Goal: Find contact information: Obtain details needed to contact an individual or organization

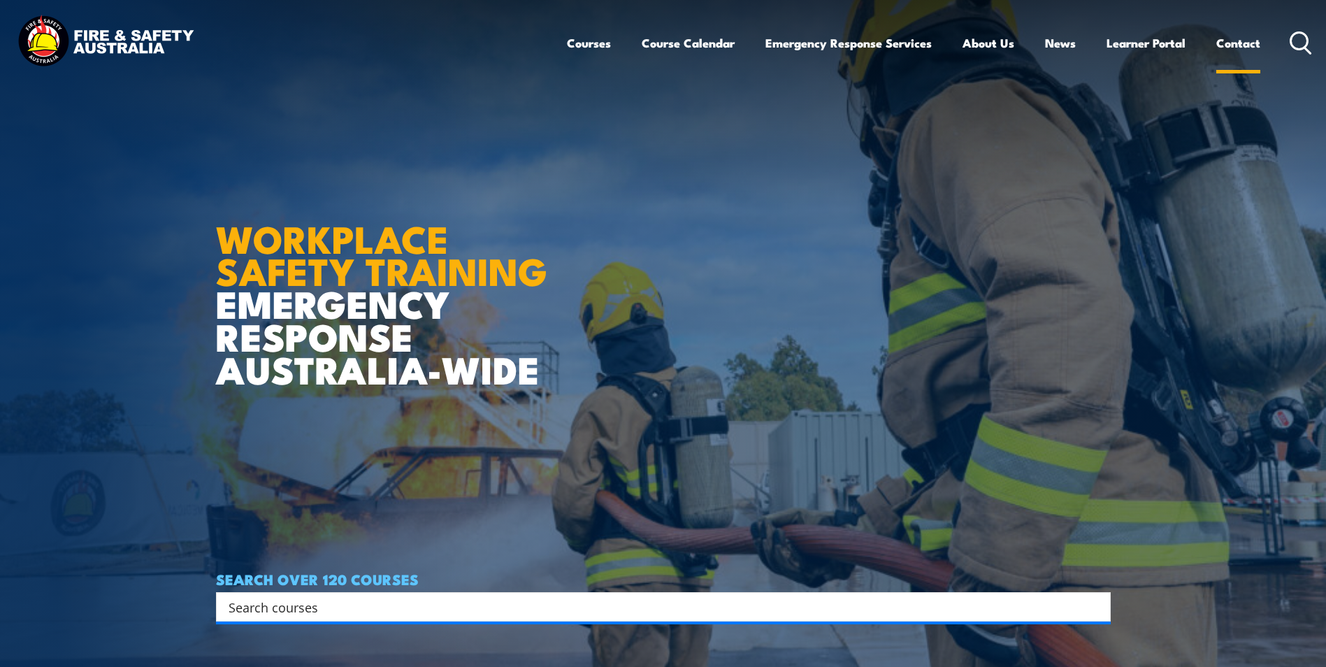
click at [1238, 40] on link "Contact" at bounding box center [1238, 42] width 44 height 37
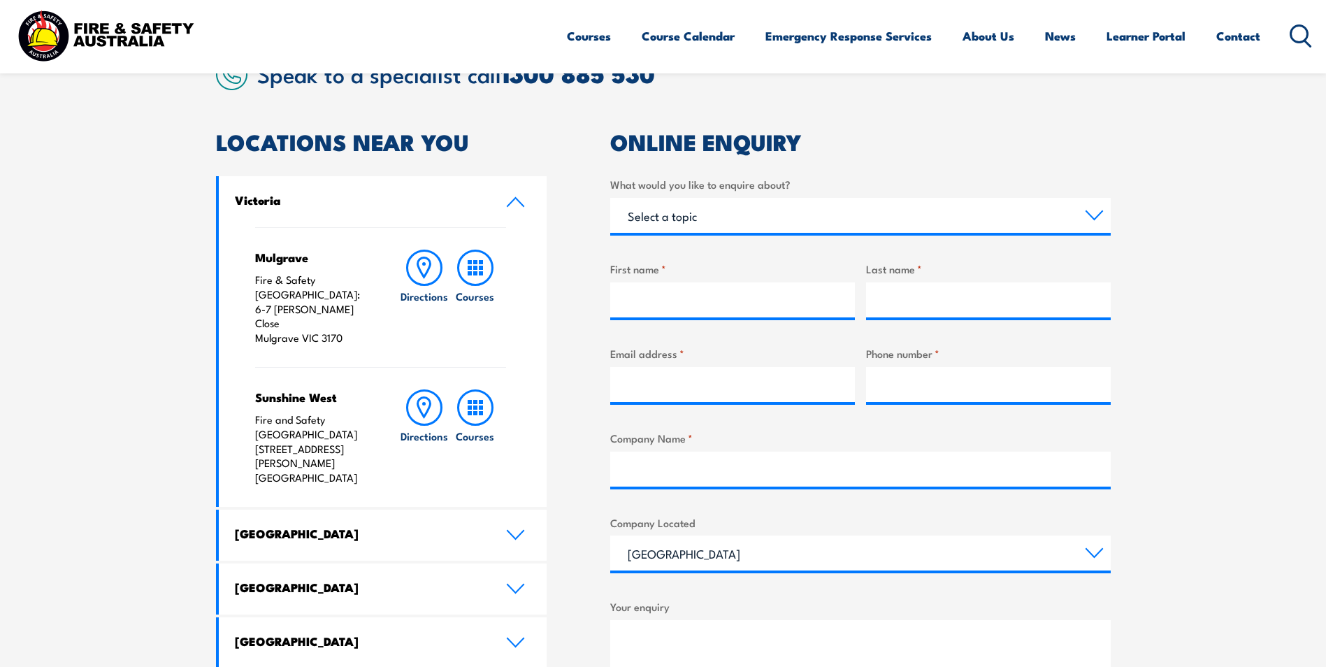
scroll to position [378, 0]
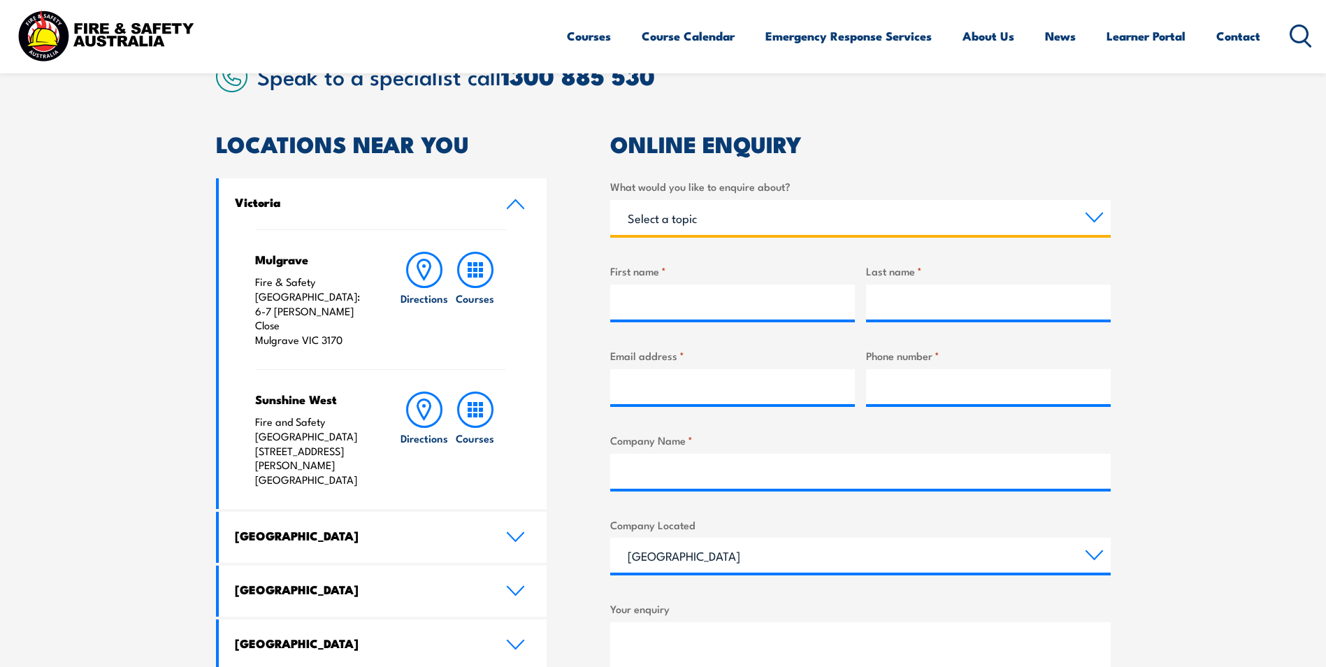
click at [1092, 217] on select "Select a topic Training Emergency Response Services General Enquiry" at bounding box center [860, 217] width 500 height 35
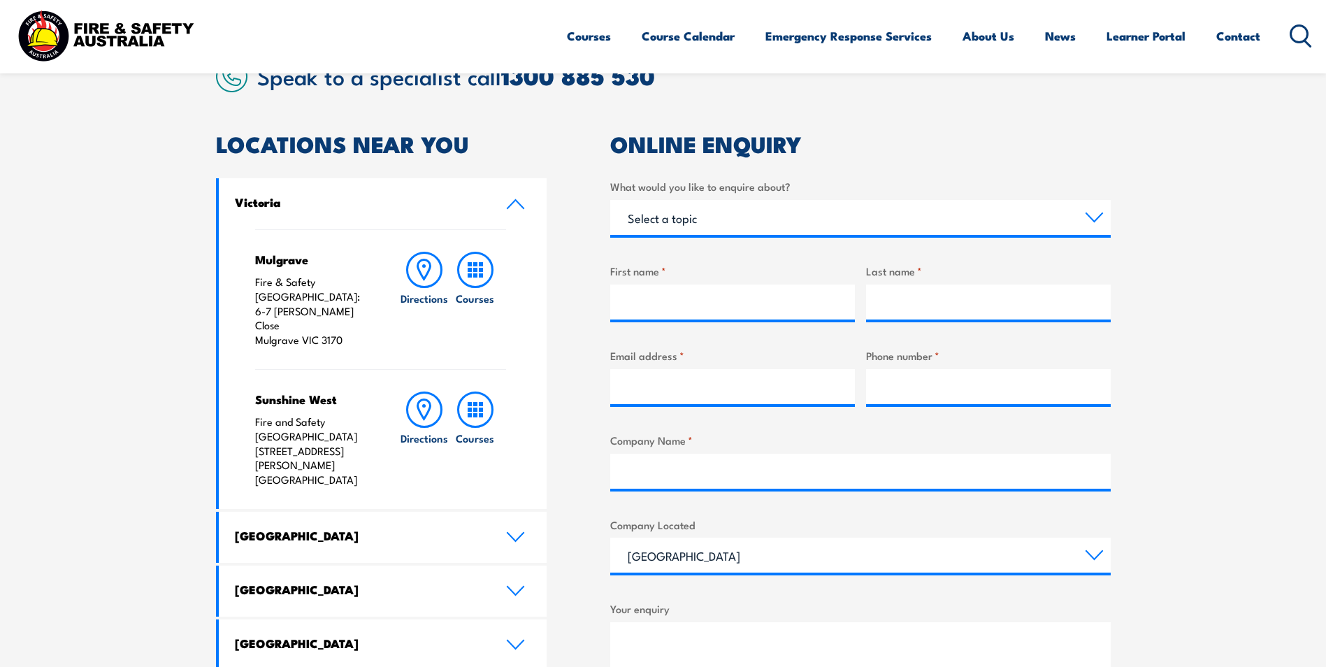
click at [1224, 205] on section "Speak to a specialist call [PHONE_NUMBER] LOCATIONS NEAR [GEOGRAPHIC_DATA] [GEO…" at bounding box center [663, 472] width 1326 height 901
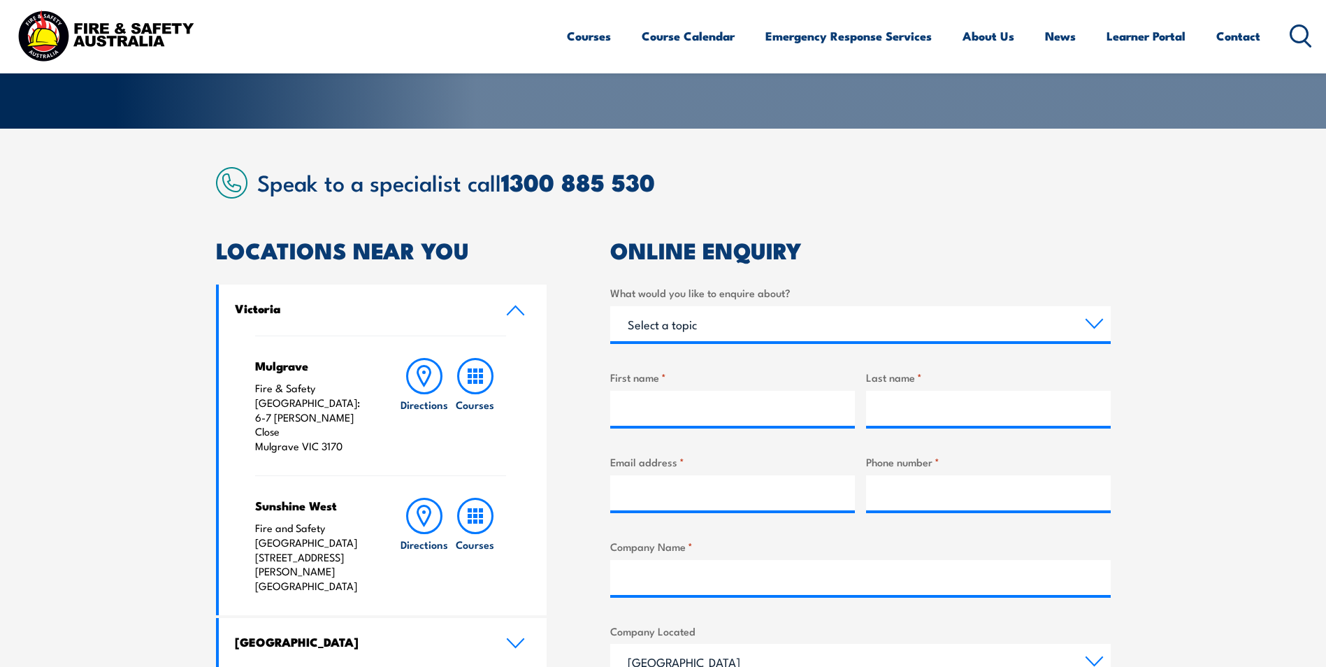
scroll to position [270, 0]
